Goal: Information Seeking & Learning: Learn about a topic

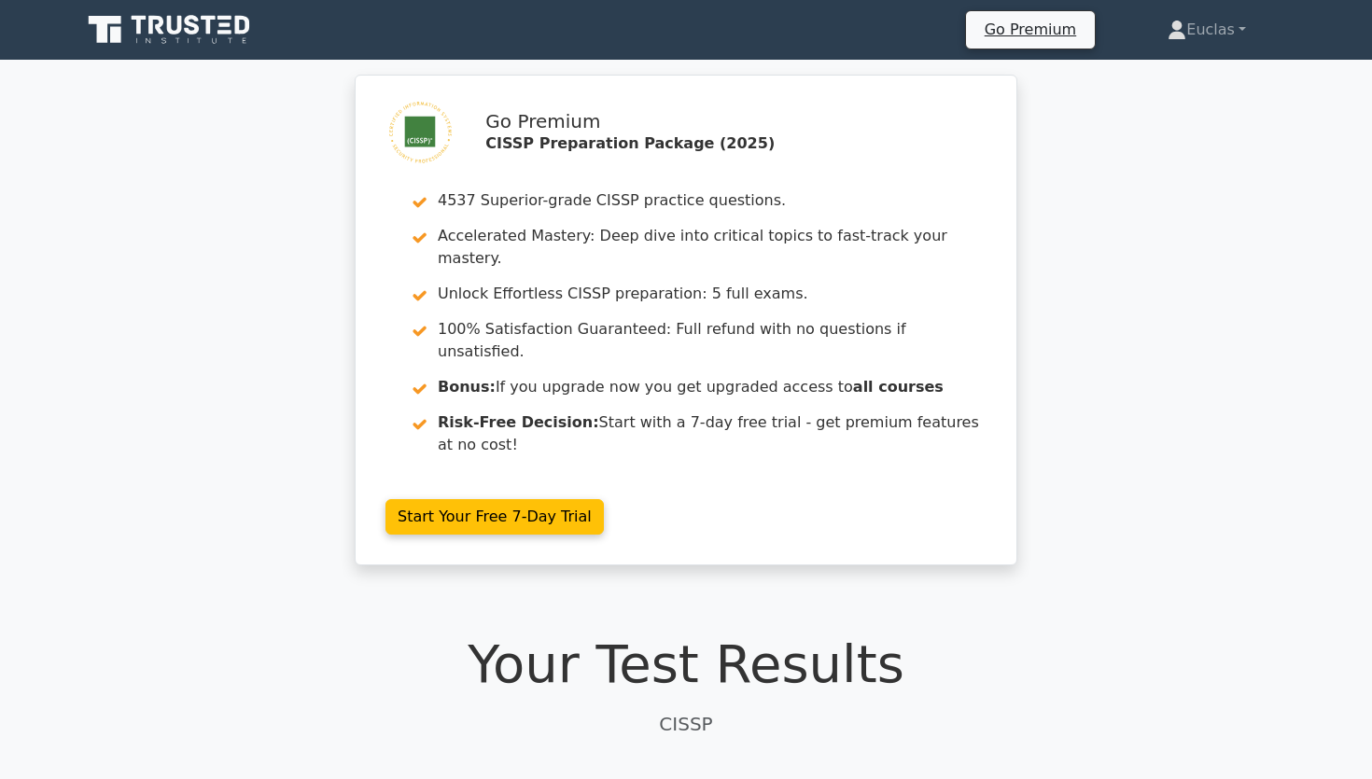
scroll to position [25009, 0]
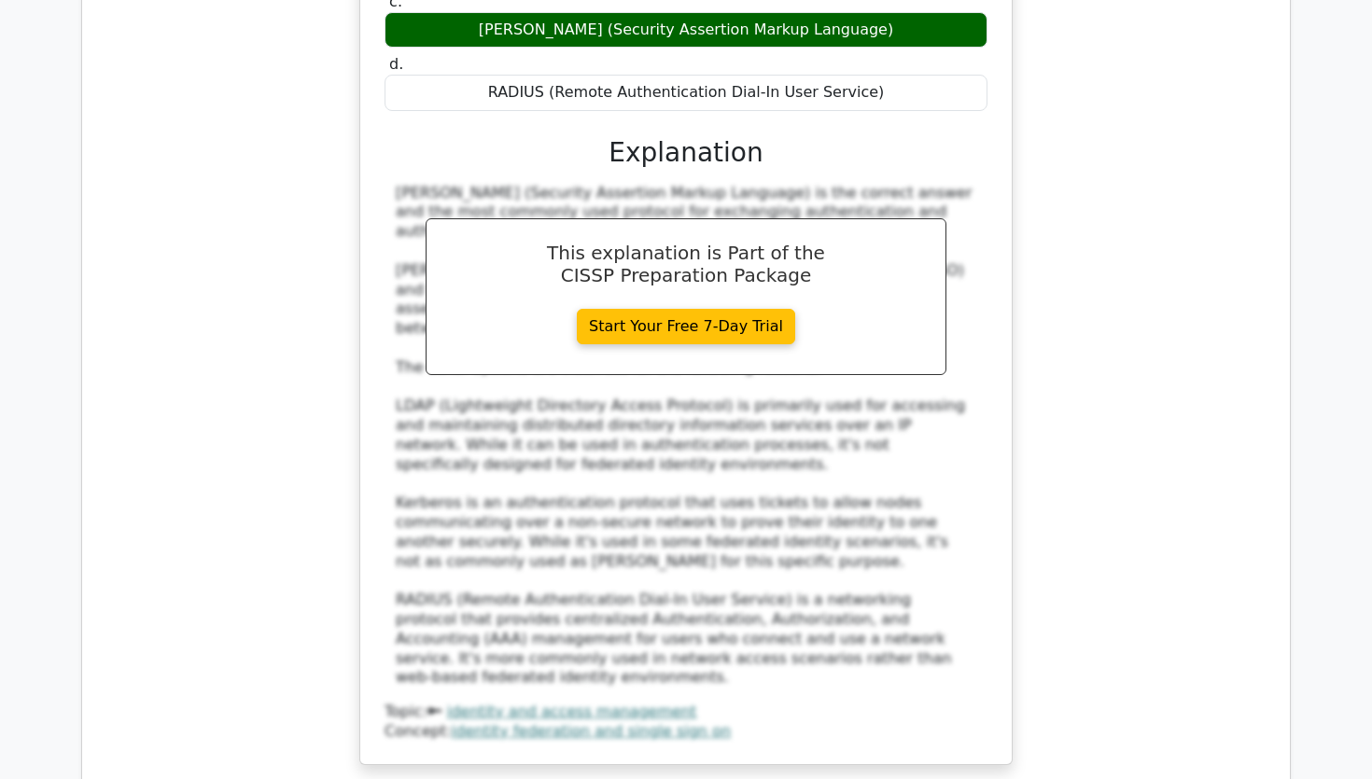
scroll to position [25306, 0]
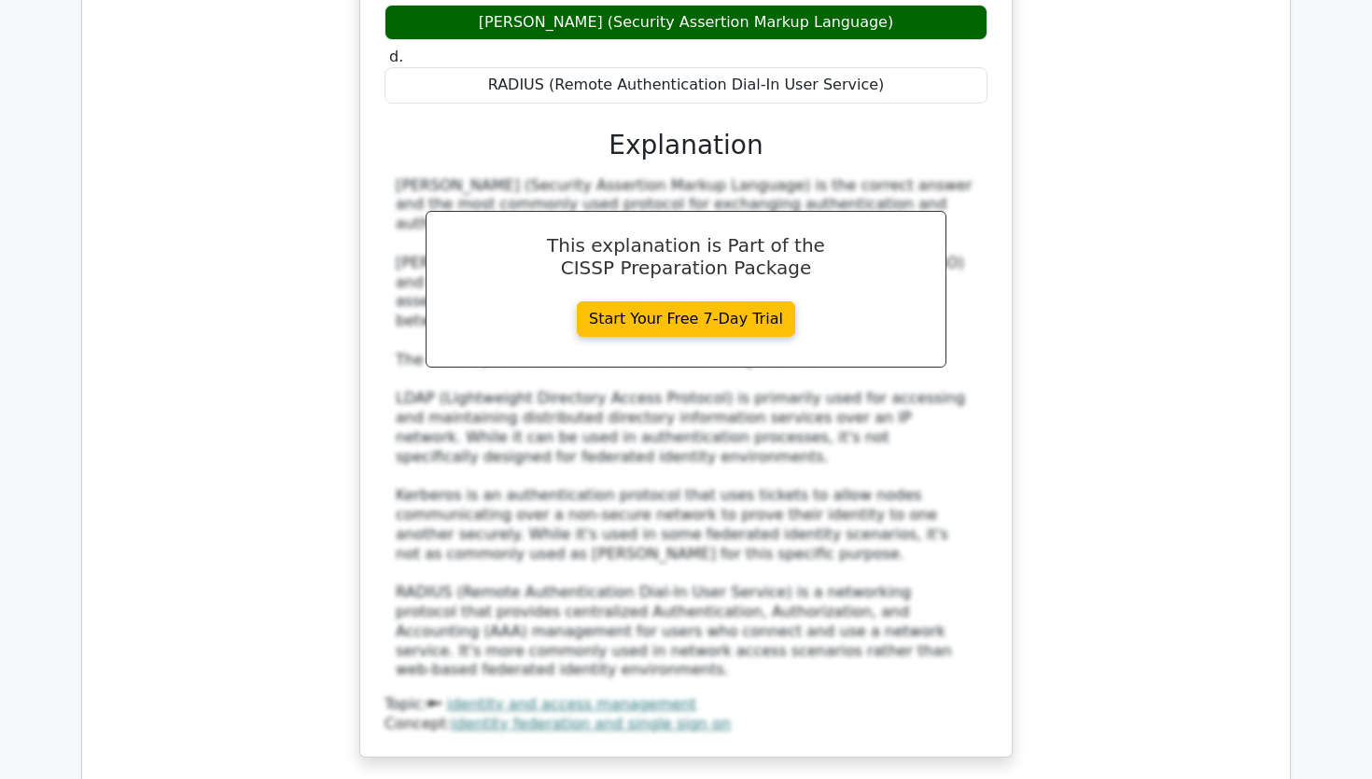
drag, startPoint x: 412, startPoint y: 156, endPoint x: 793, endPoint y: 473, distance: 496.4
copy div "In a distributed cloud architecture, which control most effectively manages cry…"
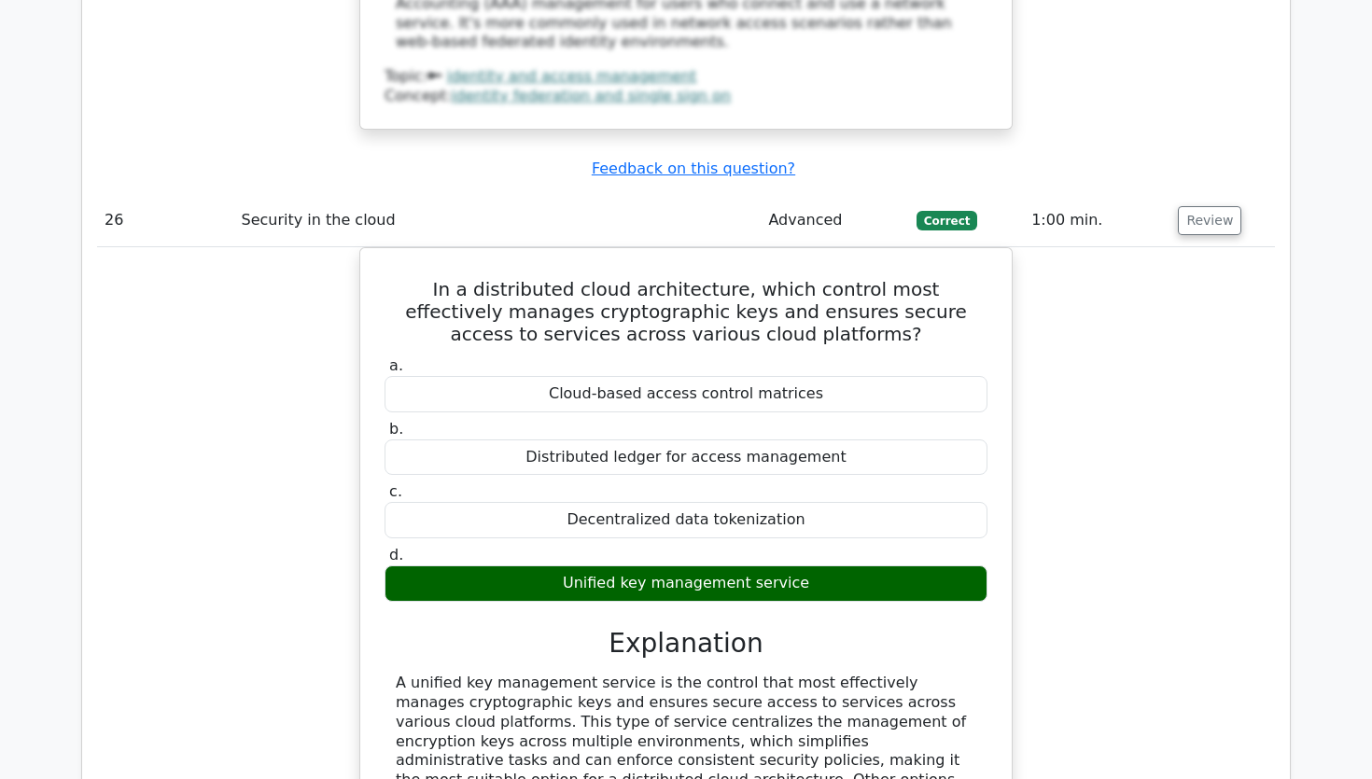
scroll to position [25934, 0]
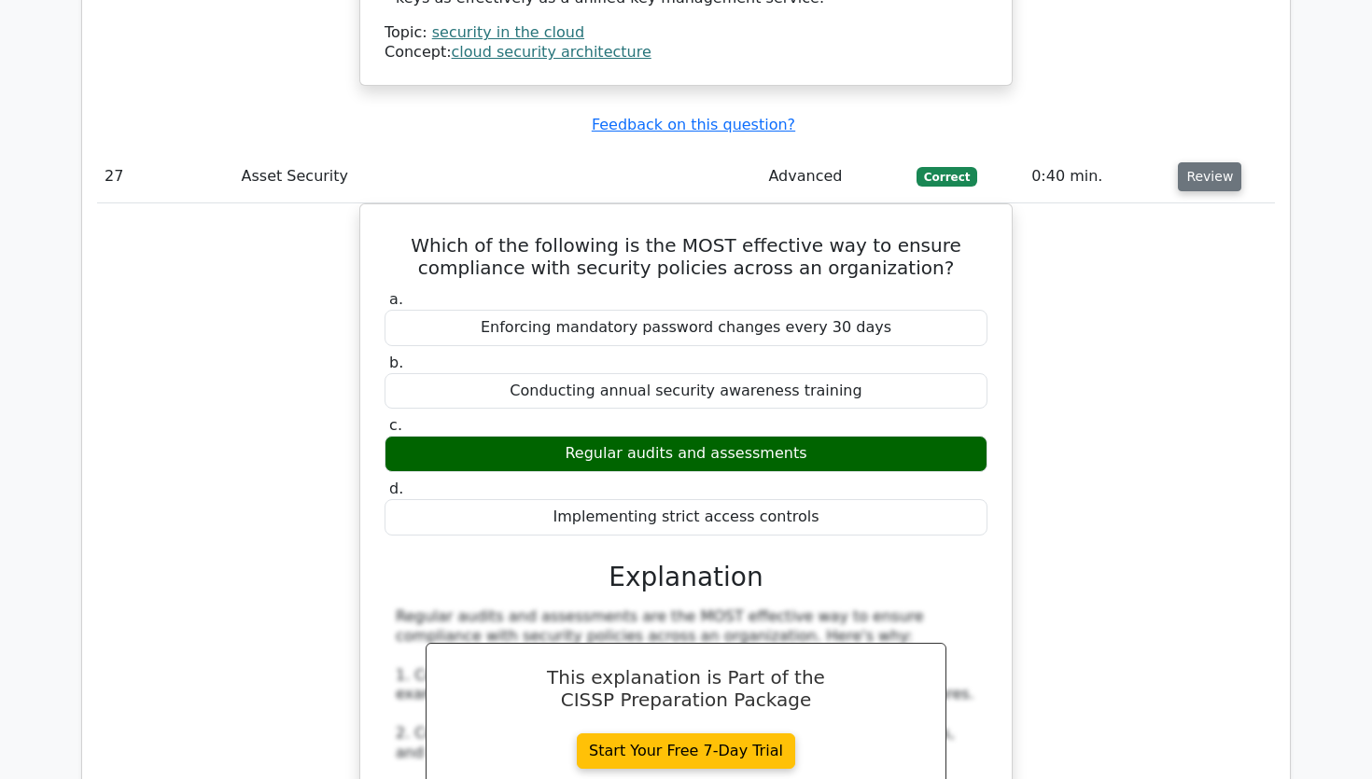
scroll to position [26948, 0]
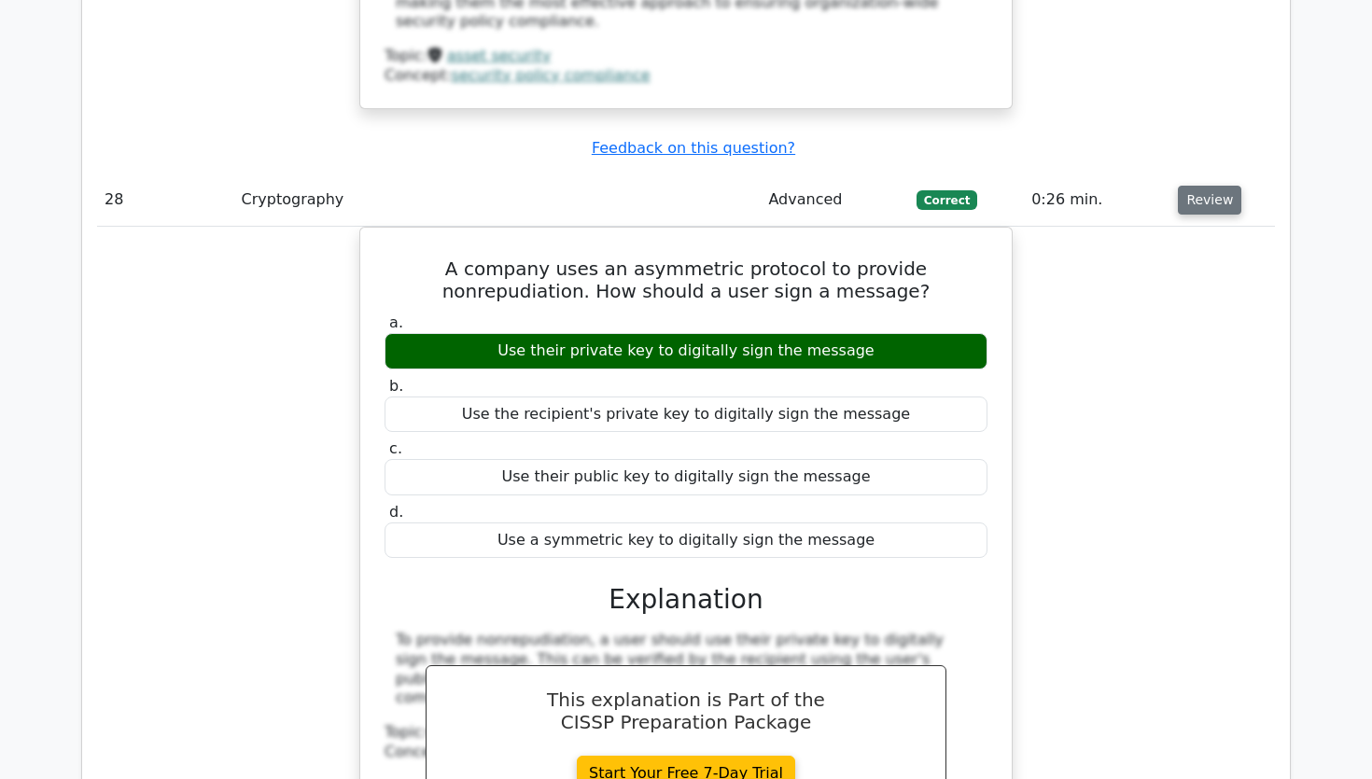
scroll to position [28144, 0]
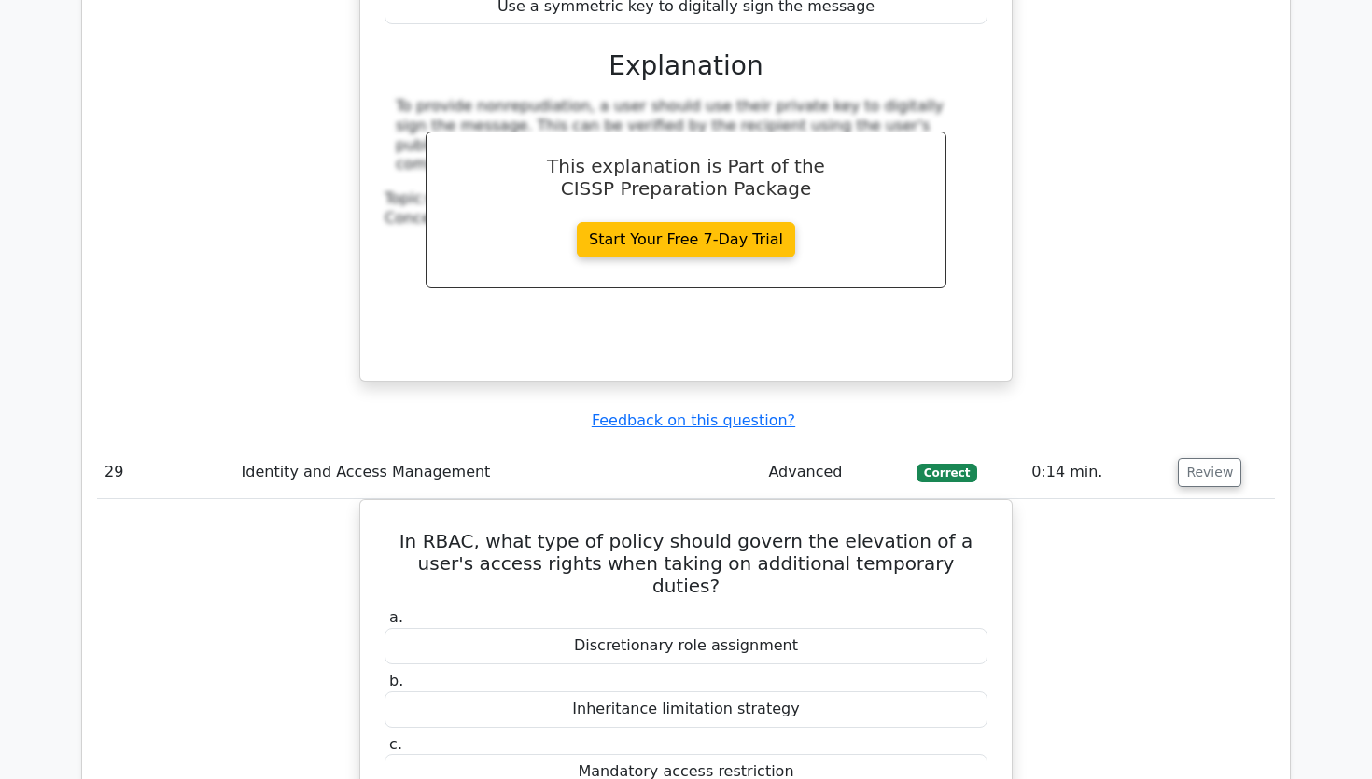
scroll to position [28654, 0]
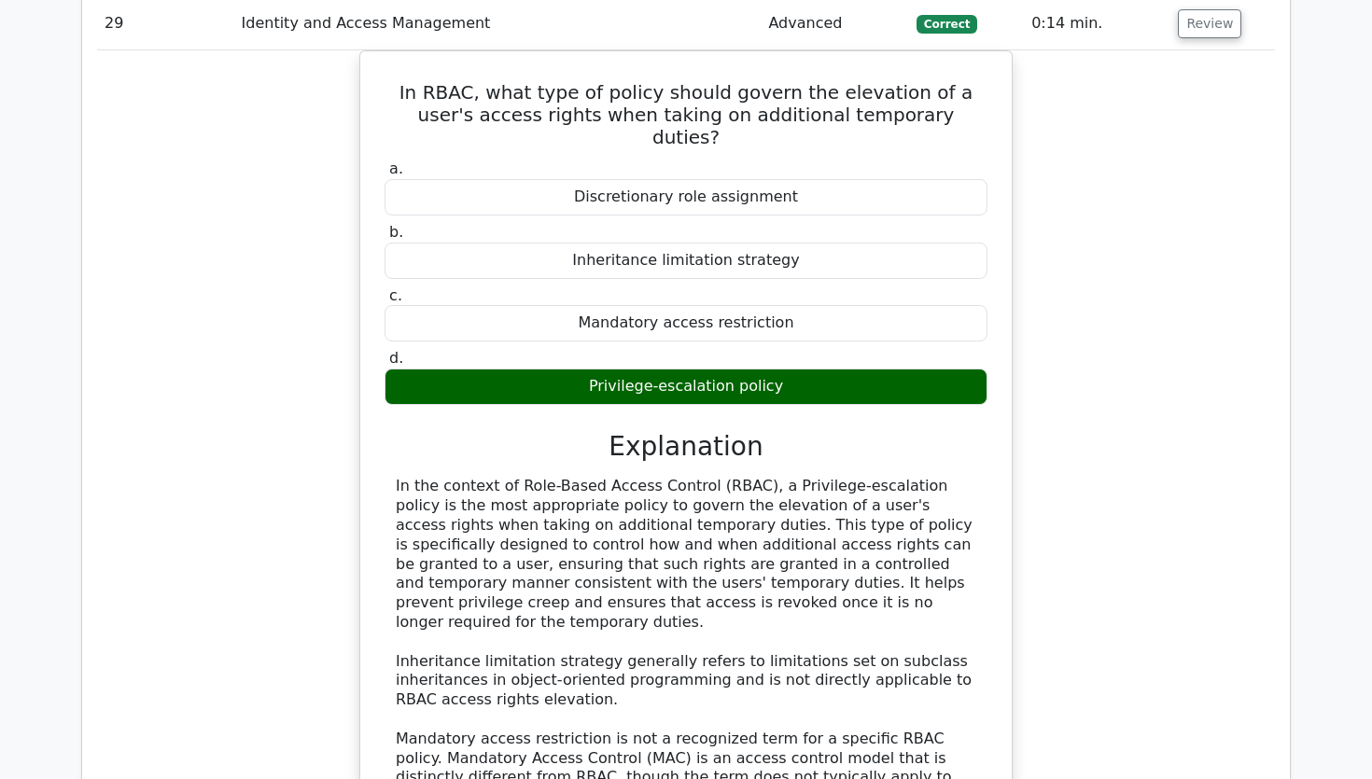
scroll to position [29107, 0]
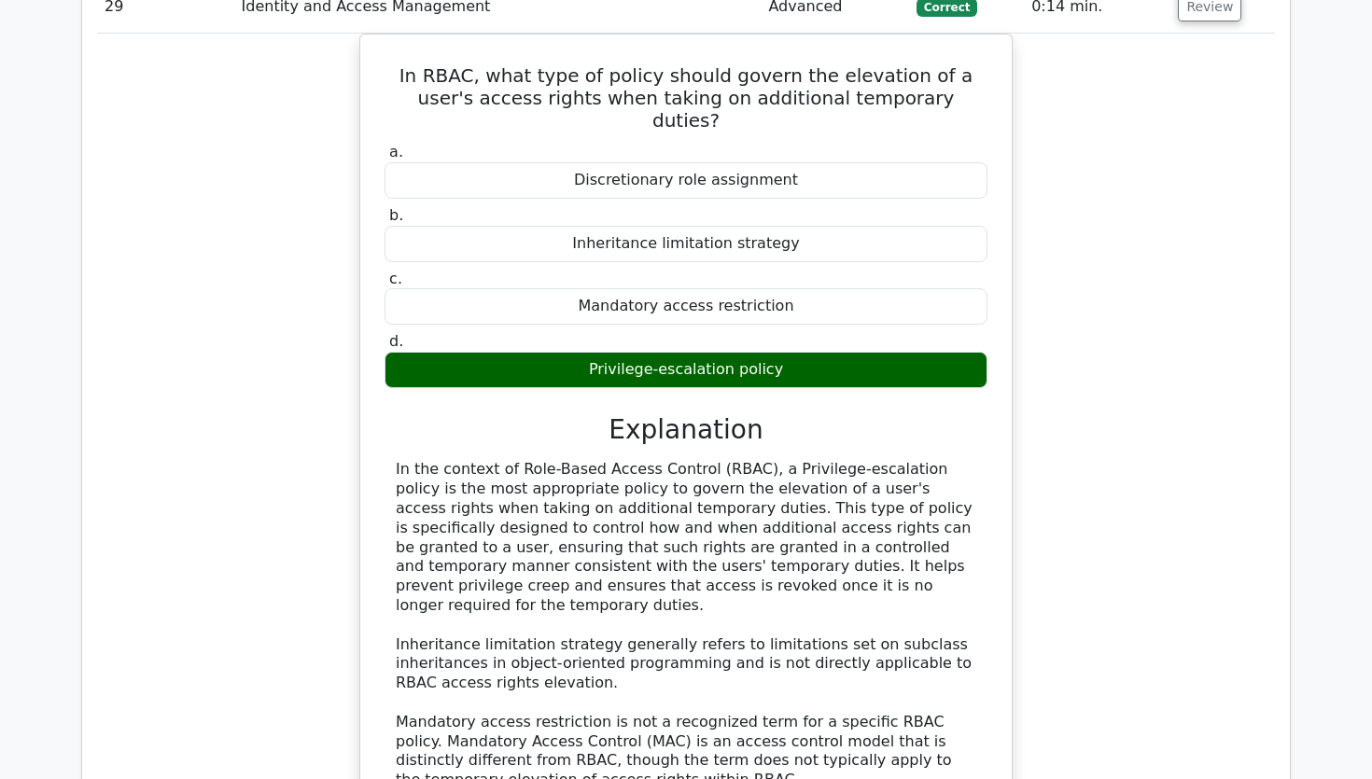
drag, startPoint x: 410, startPoint y: 266, endPoint x: 503, endPoint y: 320, distance: 107.9
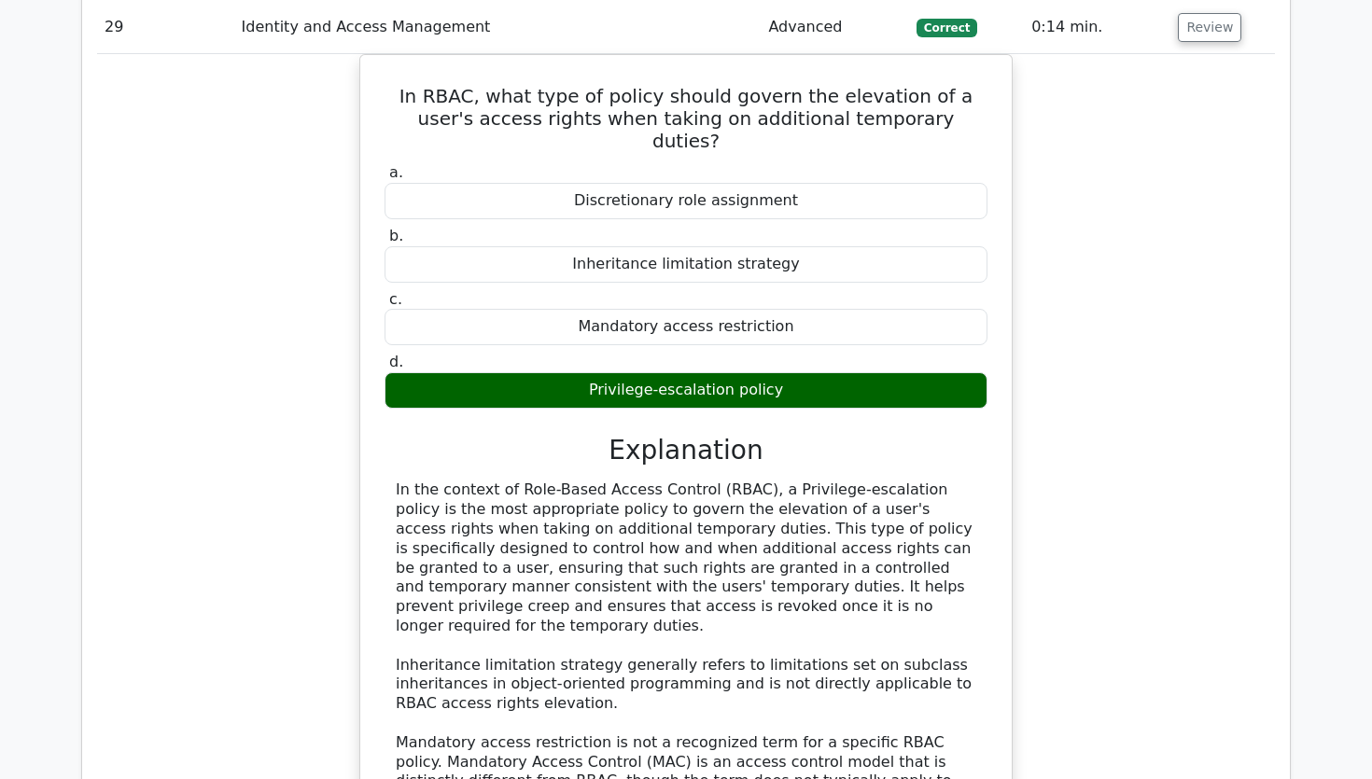
drag, startPoint x: 411, startPoint y: 251, endPoint x: 827, endPoint y: 579, distance: 529.7
copy div "In the context of the Harrison-Ruzzo-Ullman Model, which of the following best …"
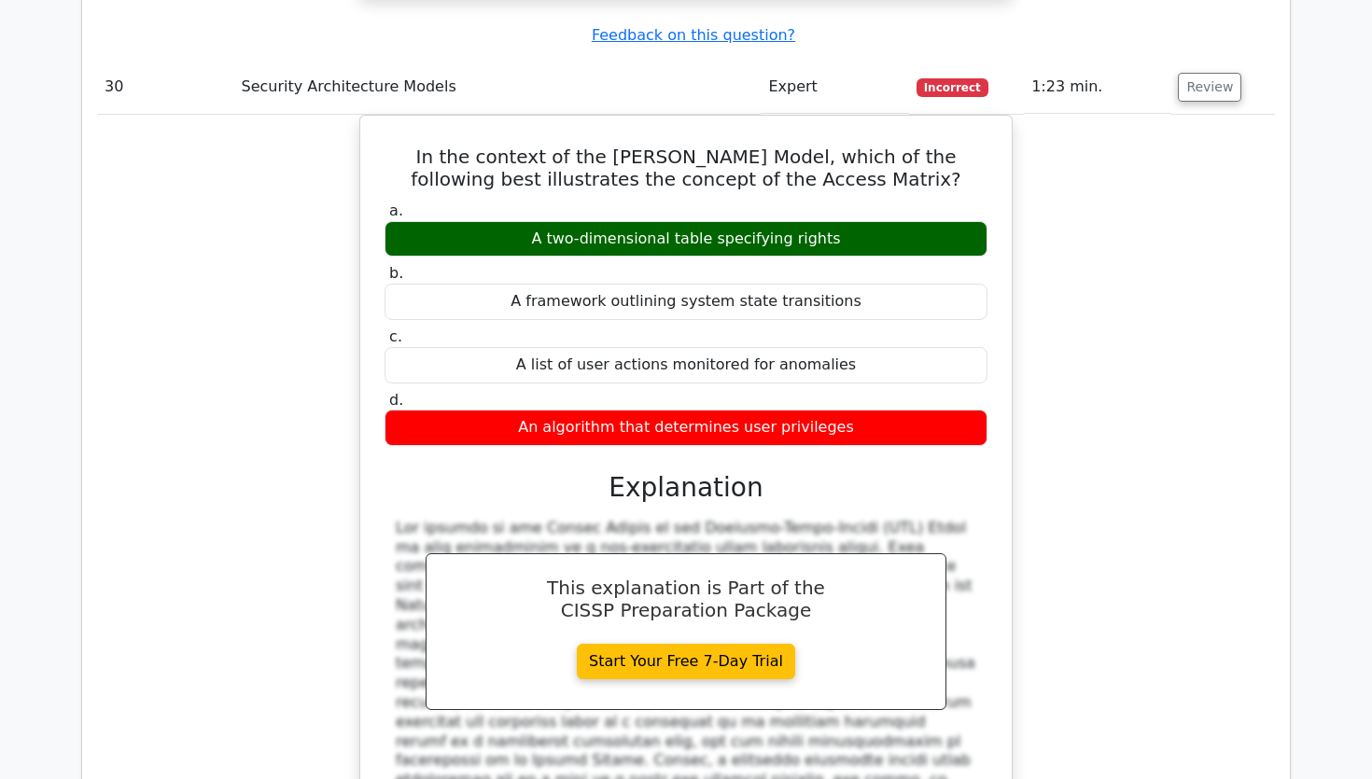
scroll to position [30088, 0]
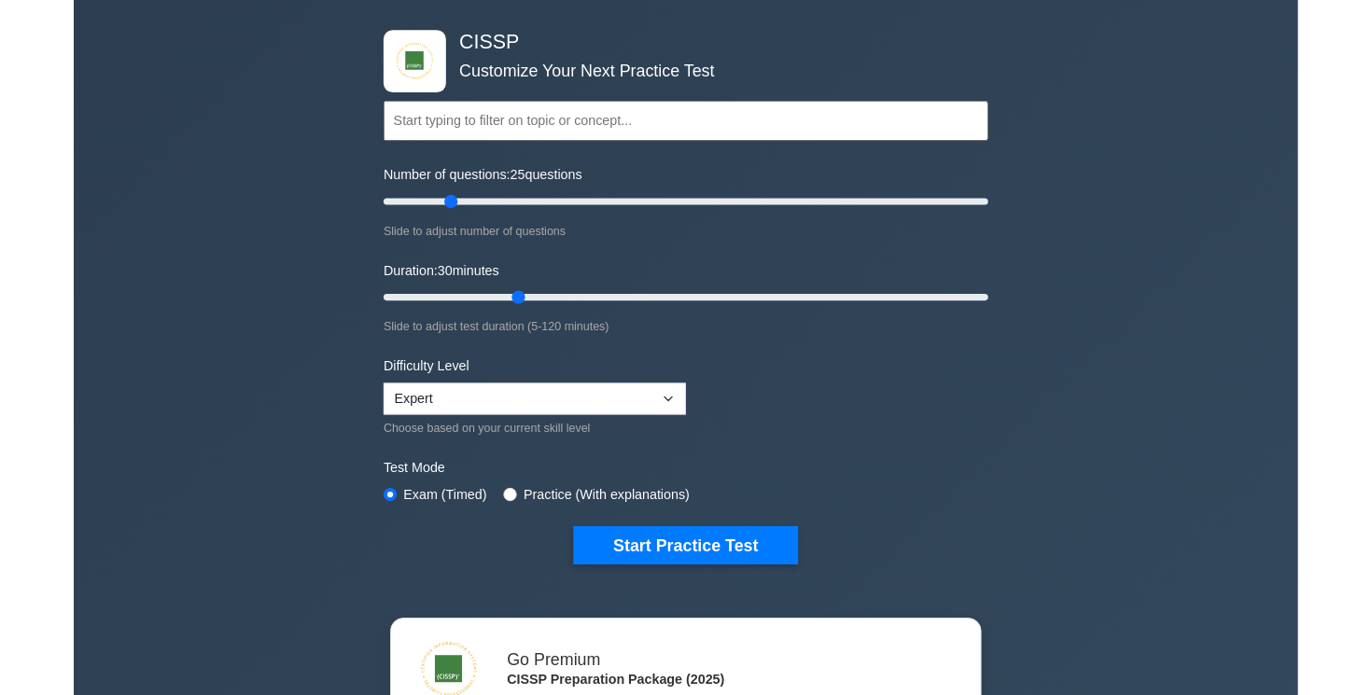
scroll to position [88, 0]
